Goal: Task Accomplishment & Management: Use online tool/utility

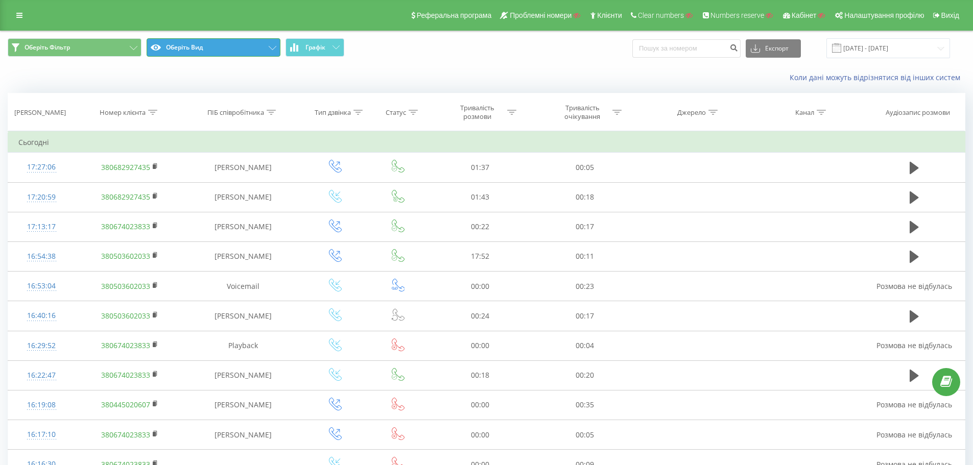
drag, startPoint x: 217, startPoint y: 42, endPoint x: 238, endPoint y: 53, distance: 23.3
click at [218, 42] on button "Оберіть Вид" at bounding box center [214, 47] width 134 height 18
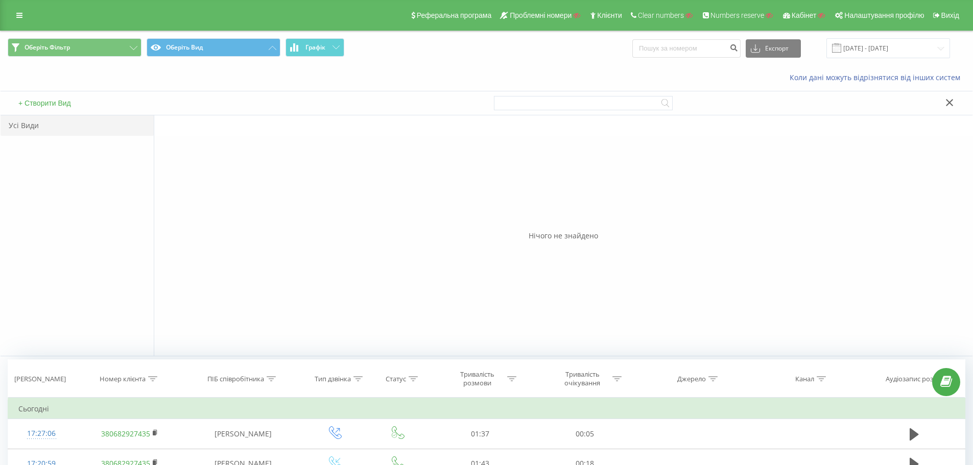
click at [39, 98] on div "+ Створити Вид" at bounding box center [244, 103] width 486 height 24
click at [43, 103] on button "+ Створити Вид" at bounding box center [44, 103] width 59 height 9
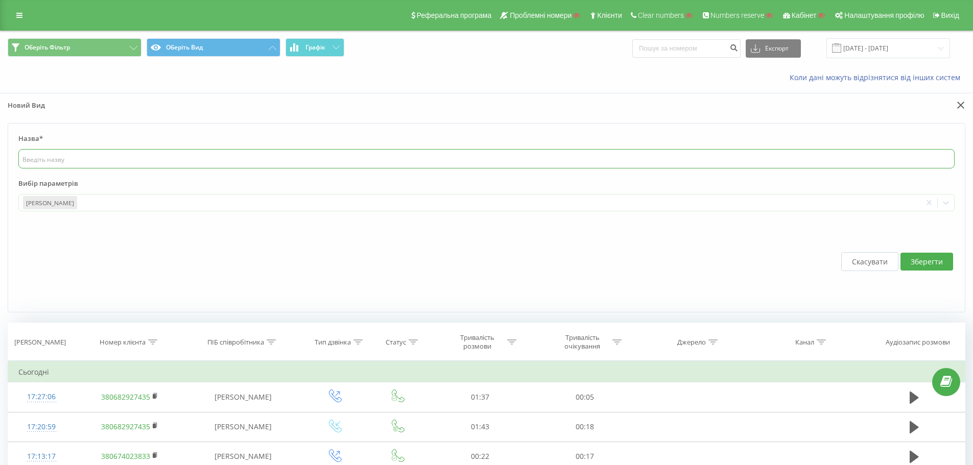
click at [108, 157] on input "text" at bounding box center [486, 158] width 936 height 19
type input "тест"
click at [116, 214] on form "Назва* тест Вибір параметрів Дата дзвінка To pick up a draggable item, press th…" at bounding box center [487, 218] width 958 height 190
click at [125, 207] on div at bounding box center [498, 203] width 839 height 12
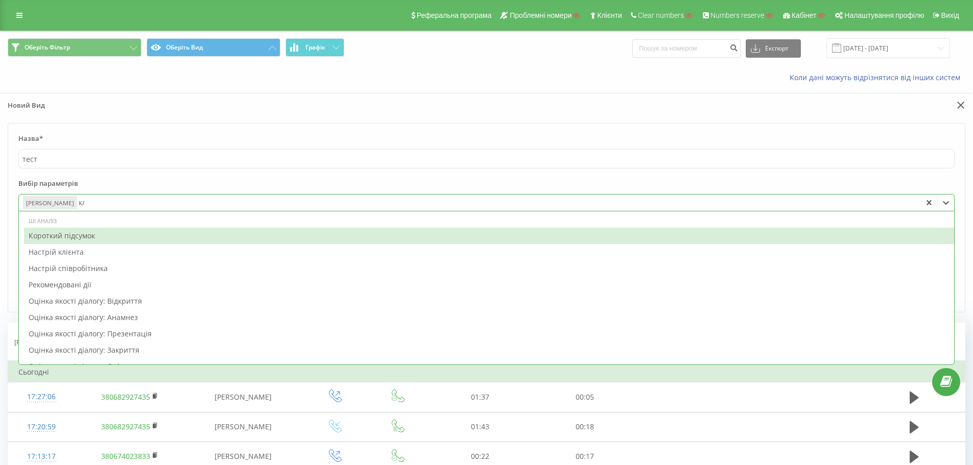
type input "клі"
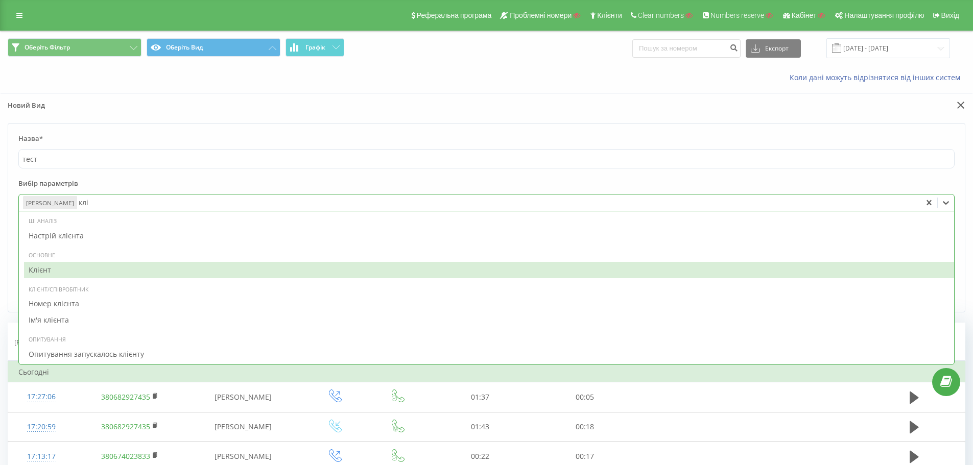
click at [65, 269] on div "Клієнт" at bounding box center [489, 270] width 930 height 16
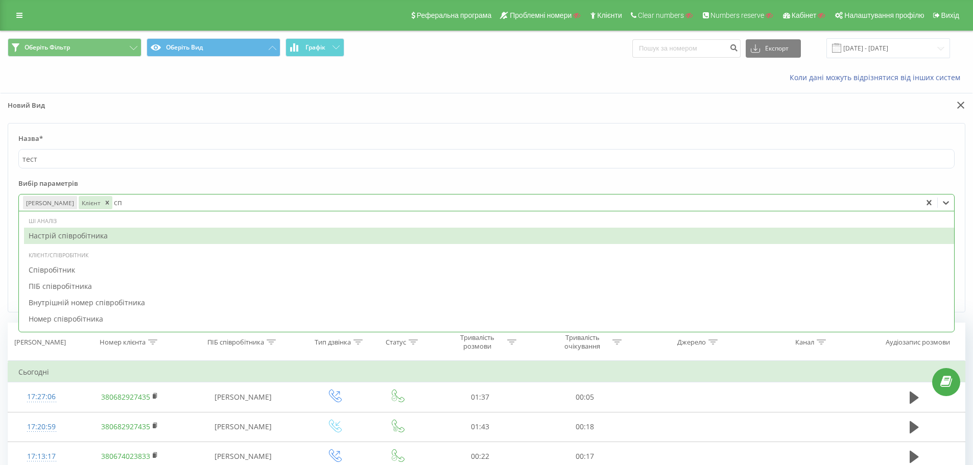
type input "спі"
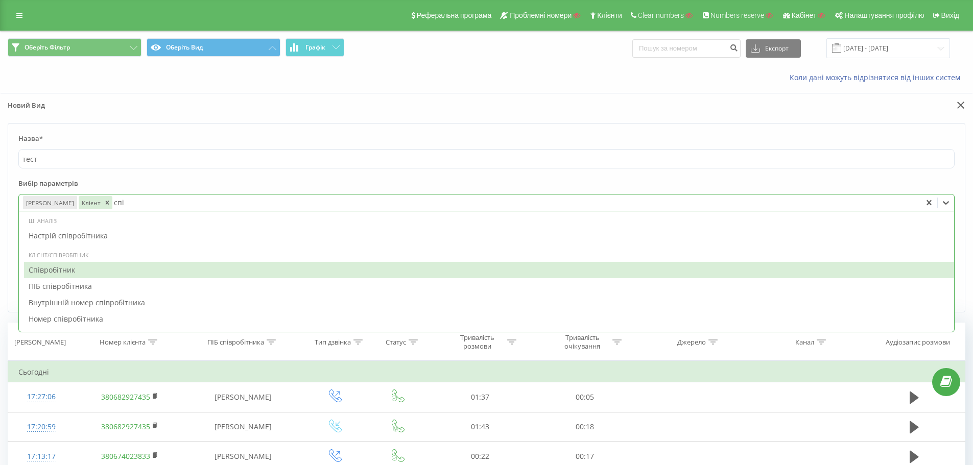
click at [84, 275] on div "Співробітник" at bounding box center [489, 270] width 930 height 16
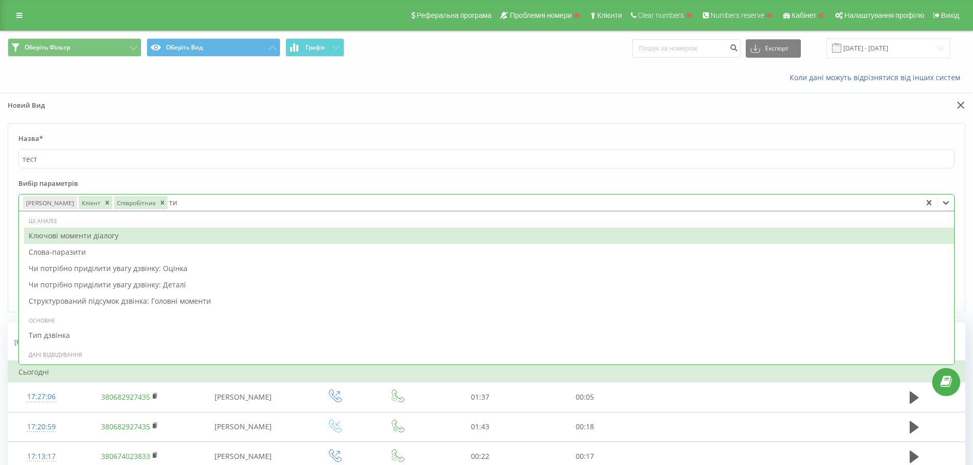
type input "тип"
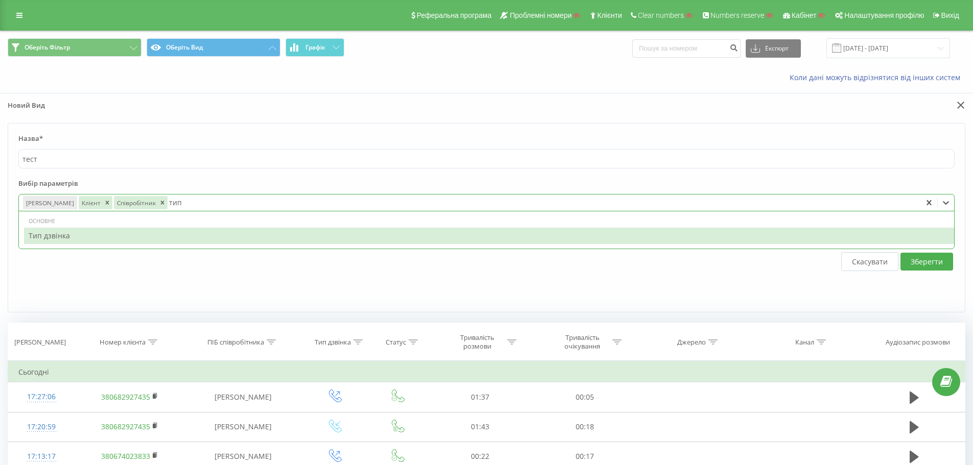
click at [211, 242] on div "Тип дзвінка" at bounding box center [489, 236] width 930 height 16
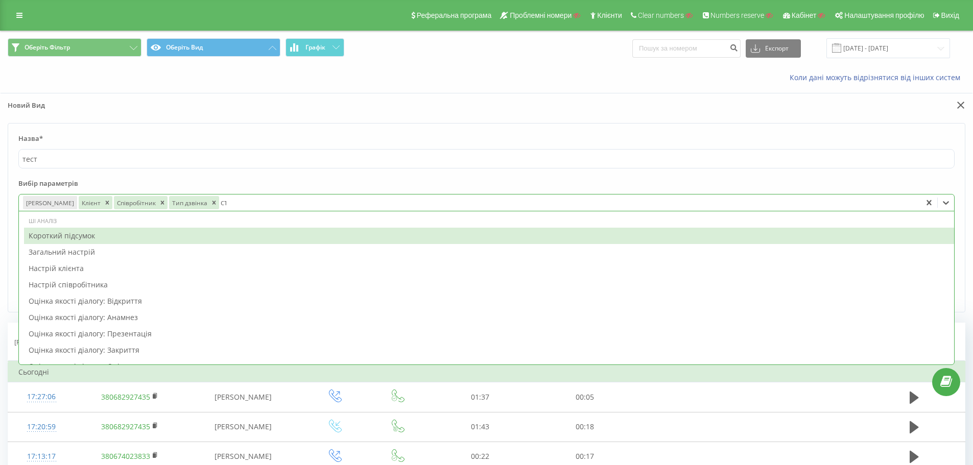
type input "стат"
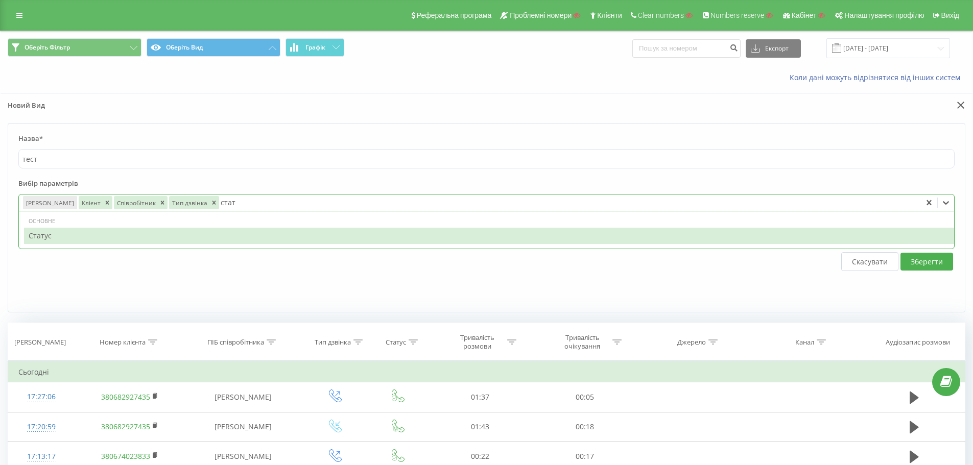
click at [211, 236] on div "Статус" at bounding box center [489, 236] width 930 height 16
type input "трива"
click at [211, 236] on div "Тривалість розмови" at bounding box center [489, 236] width 930 height 16
type input "трива"
click at [211, 236] on div "Тривалість дзвінка" at bounding box center [489, 236] width 930 height 16
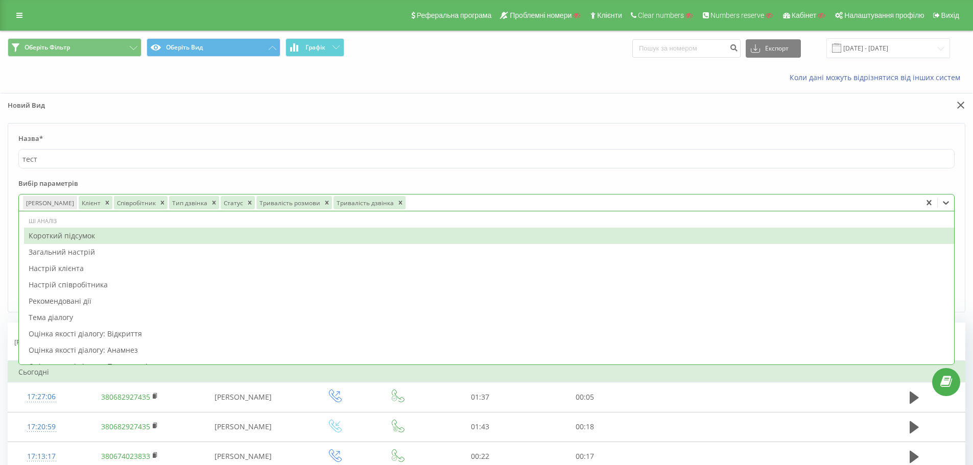
click at [346, 181] on label "Вибір параметрів" at bounding box center [486, 186] width 936 height 15
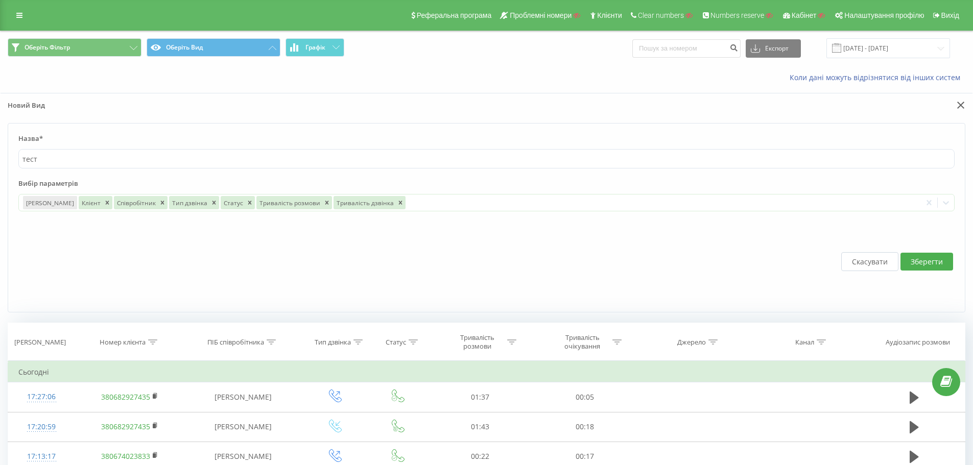
click at [933, 262] on button "Зберегти" at bounding box center [927, 262] width 53 height 18
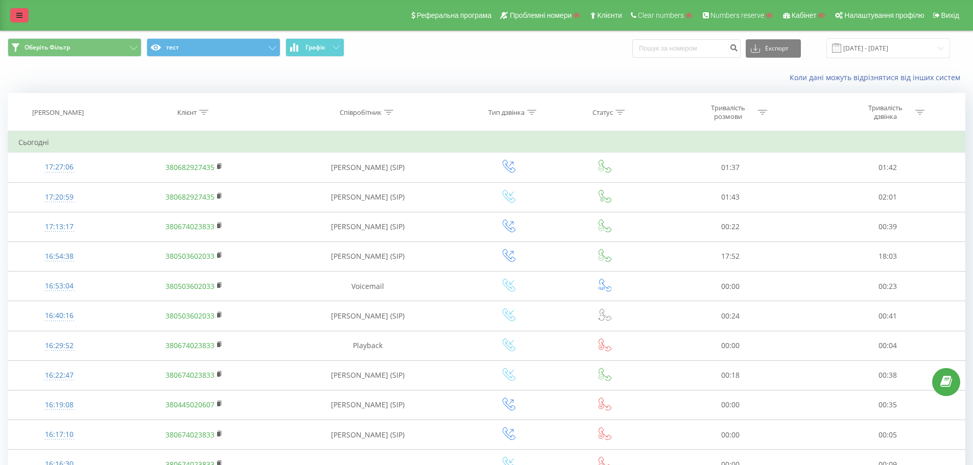
click at [19, 10] on link at bounding box center [19, 15] width 18 height 14
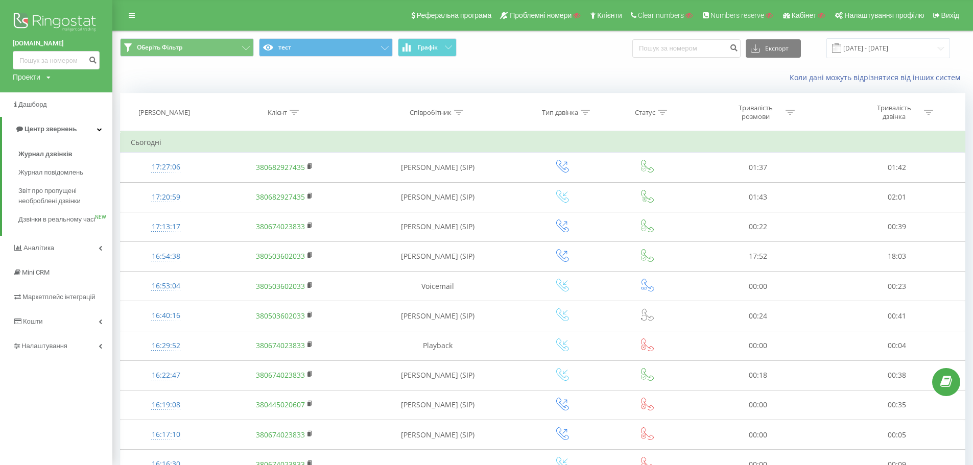
click at [32, 74] on div "Проекти" at bounding box center [27, 77] width 28 height 10
click at [46, 91] on input "text" at bounding box center [41, 92] width 51 height 15
paste input "[DOMAIN_NAME]"
type input "[DOMAIN_NAME]"
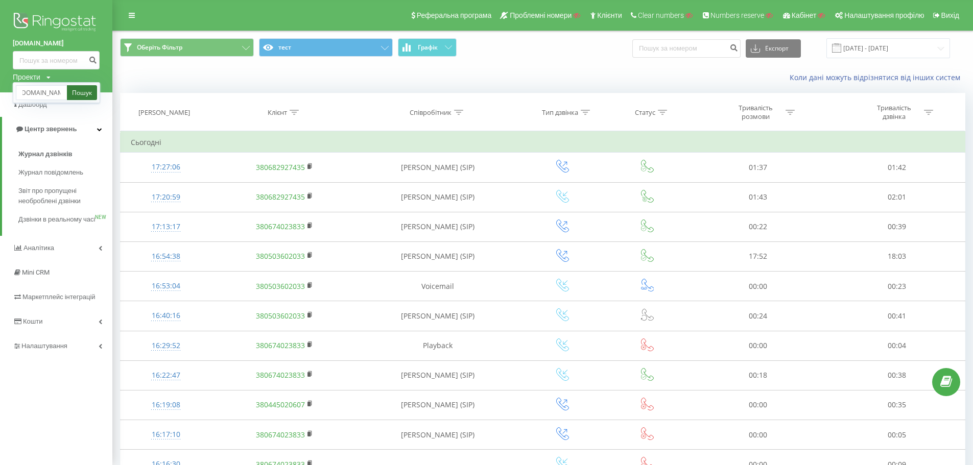
scroll to position [0, 0]
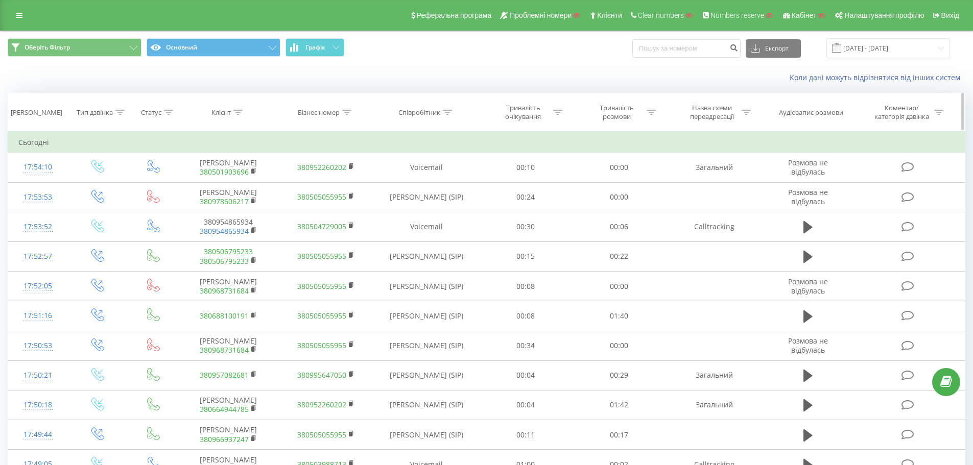
click at [236, 110] on icon at bounding box center [237, 112] width 9 height 5
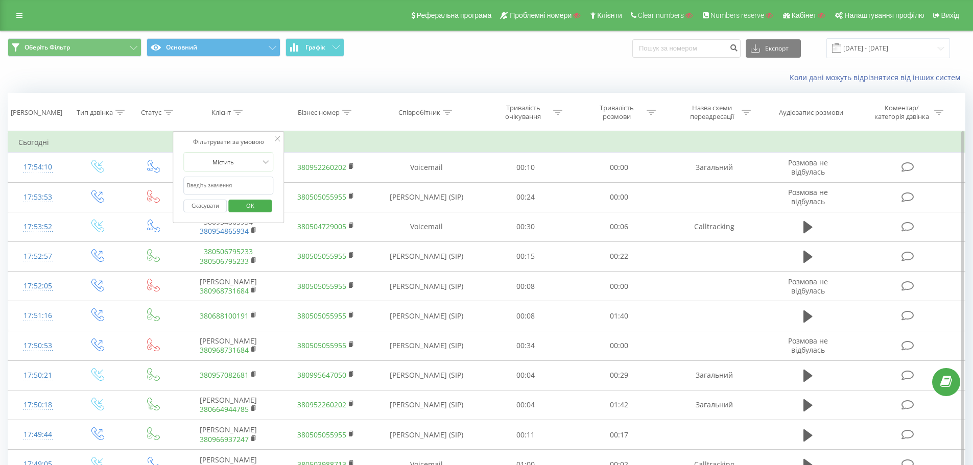
click at [226, 181] on input "text" at bounding box center [229, 186] width 90 height 18
click at [340, 114] on div "Бізнес номер" at bounding box center [319, 112] width 42 height 9
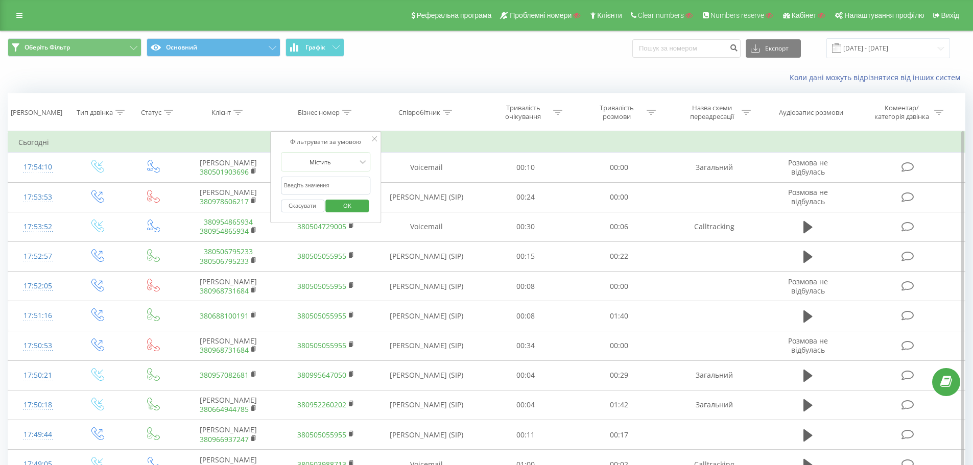
click at [316, 182] on input "text" at bounding box center [326, 186] width 90 height 18
type input "сухович"
click at [347, 207] on span "OK" at bounding box center [347, 206] width 29 height 16
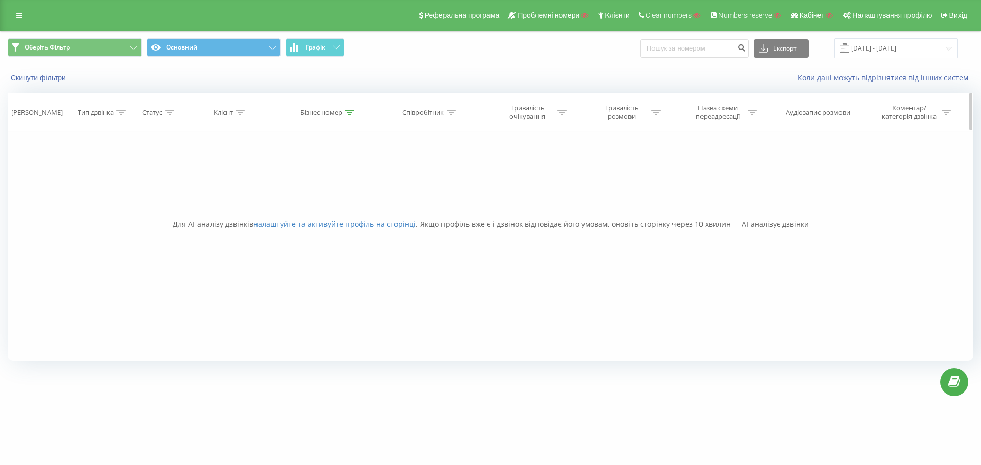
click at [348, 115] on div at bounding box center [349, 112] width 9 height 9
click at [314, 205] on button "Скасувати" at bounding box center [305, 206] width 43 height 13
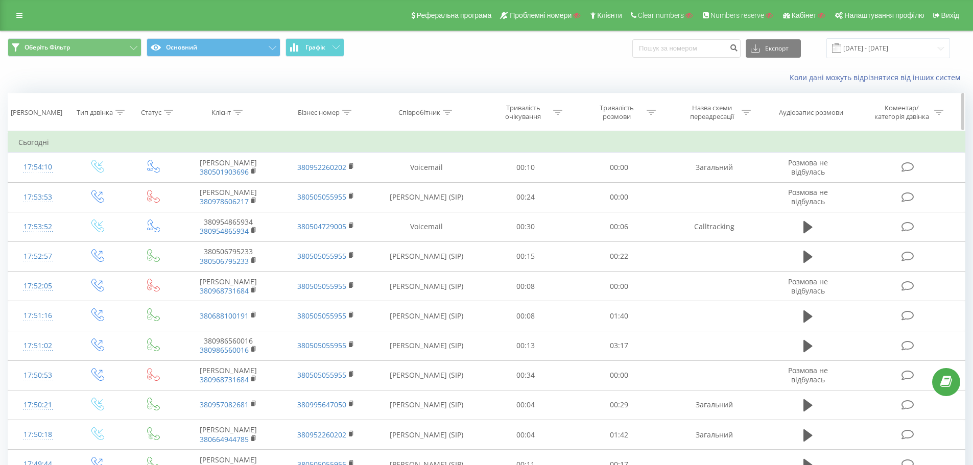
click at [445, 113] on icon at bounding box center [447, 112] width 9 height 5
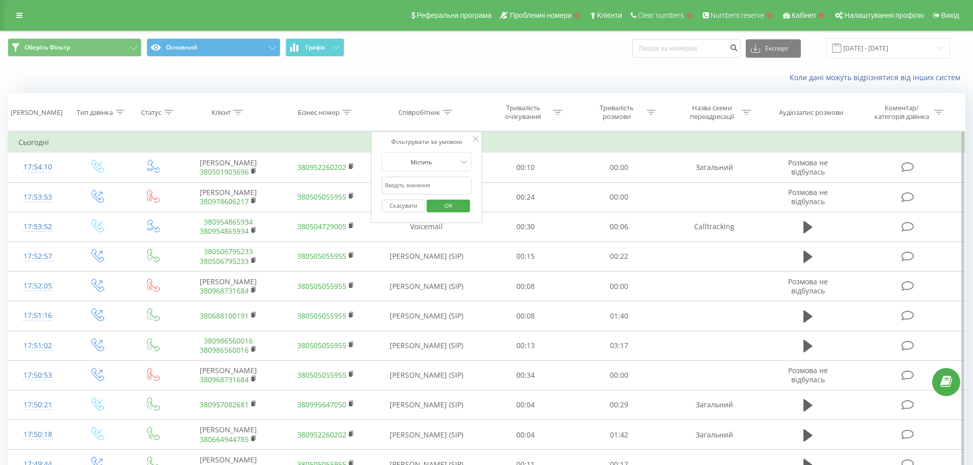
click at [432, 182] on input "text" at bounding box center [427, 186] width 90 height 18
click at [433, 184] on input "с" at bounding box center [427, 186] width 90 height 18
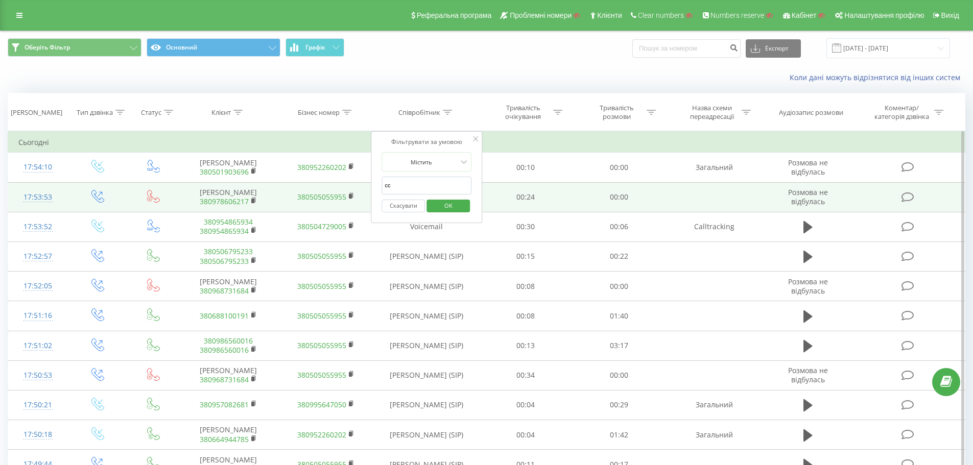
drag, startPoint x: 432, startPoint y: 183, endPoint x: 346, endPoint y: 185, distance: 86.4
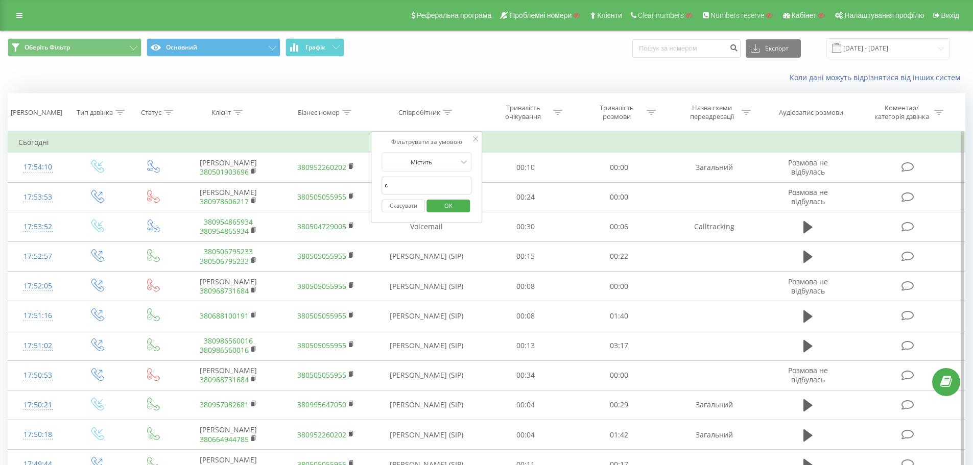
type input "сухович"
click at [452, 206] on span "OK" at bounding box center [448, 206] width 29 height 16
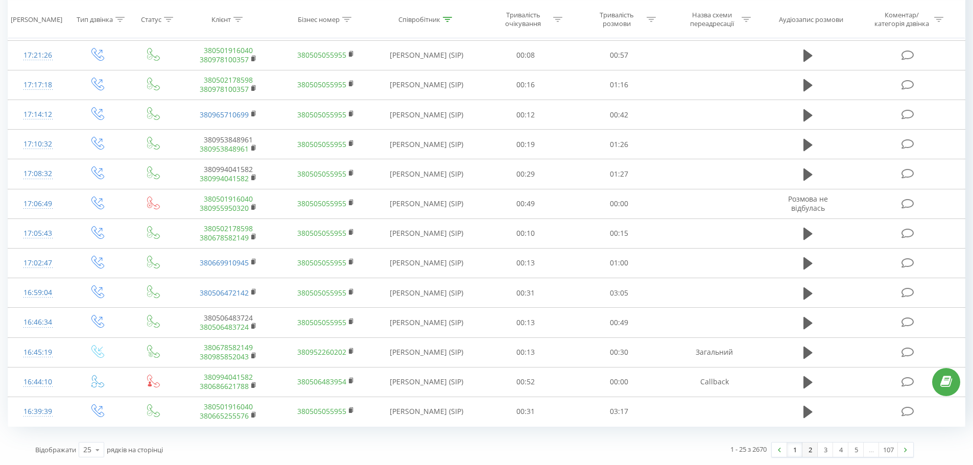
click at [803, 450] on link "2" at bounding box center [810, 450] width 15 height 14
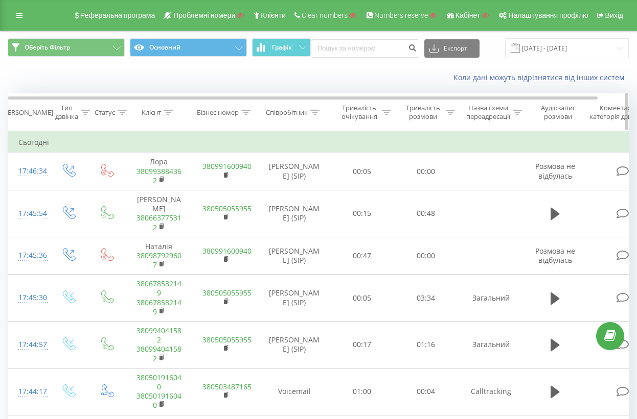
click at [317, 111] on icon at bounding box center [314, 112] width 9 height 5
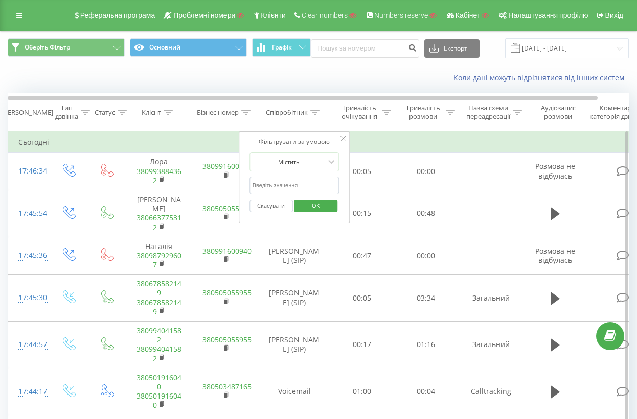
click at [296, 185] on input "text" at bounding box center [294, 186] width 90 height 18
type input "сухович"
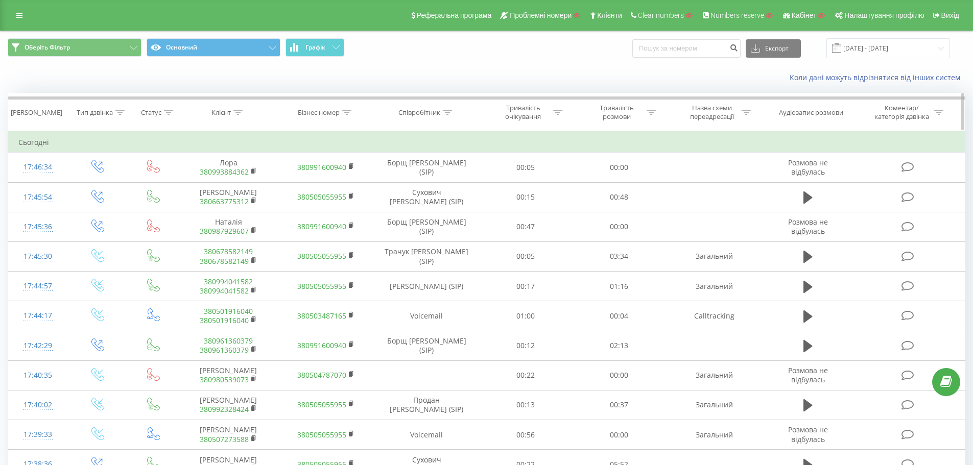
click at [449, 112] on icon at bounding box center [447, 112] width 9 height 5
click at [421, 184] on input "text" at bounding box center [427, 186] width 90 height 18
paste input "сухович"
type input "сухович"
click at [450, 205] on span "OK" at bounding box center [448, 206] width 29 height 16
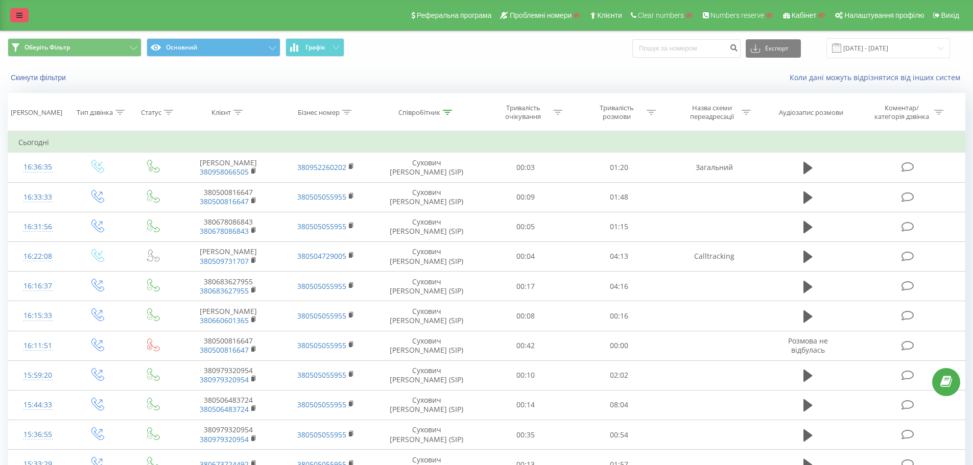
click at [20, 12] on icon at bounding box center [19, 15] width 6 height 7
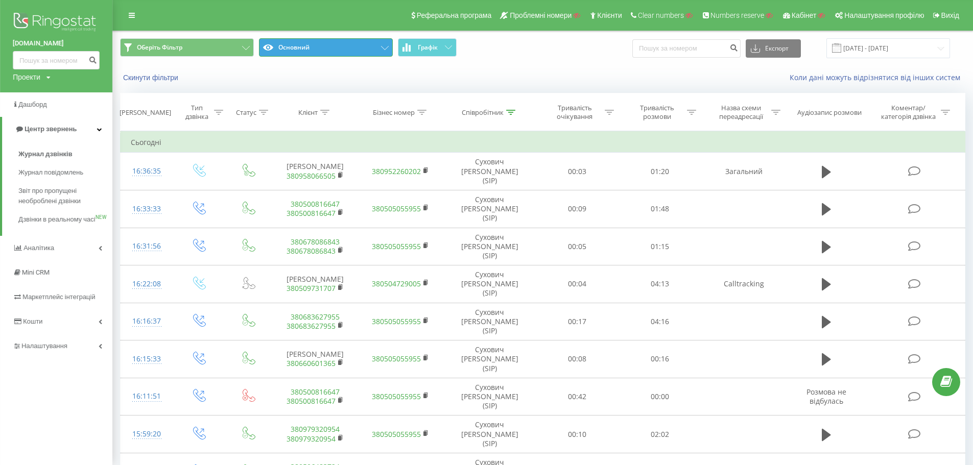
click at [350, 42] on button "Основний" at bounding box center [326, 47] width 134 height 18
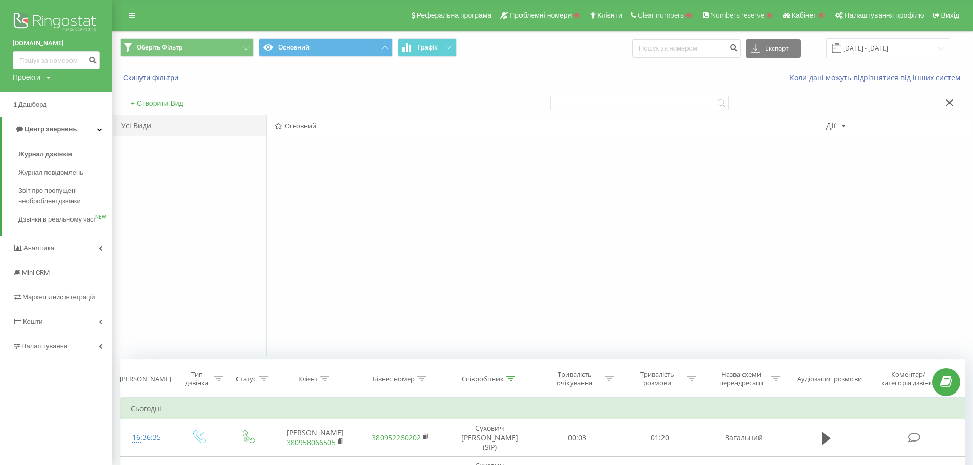
click at [356, 74] on div "Скинути фільтри" at bounding box center [274, 78] width 322 height 10
click at [356, 50] on button "Основний" at bounding box center [326, 47] width 134 height 18
